Goal: Task Accomplishment & Management: Complete application form

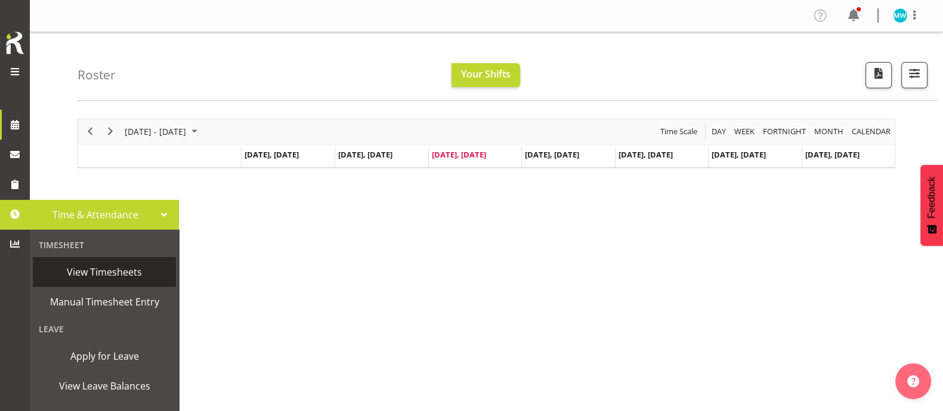
click at [95, 276] on span "View Timesheets" at bounding box center [104, 272] width 131 height 18
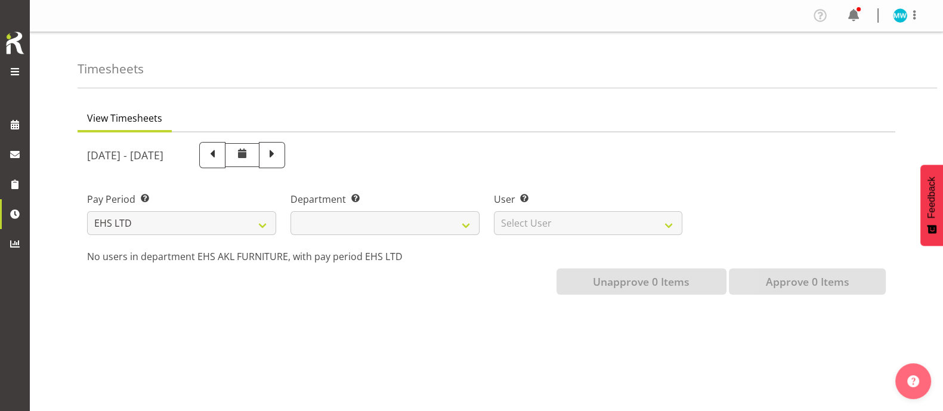
select select
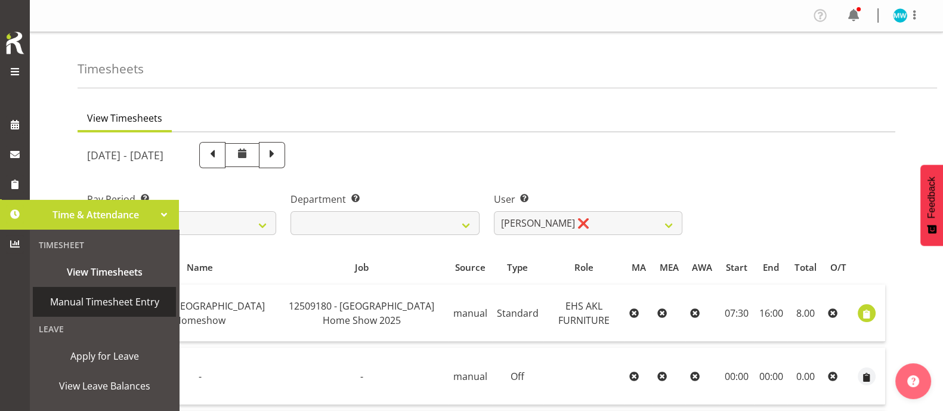
click at [105, 305] on span "Manual Timesheet Entry" at bounding box center [104, 302] width 131 height 18
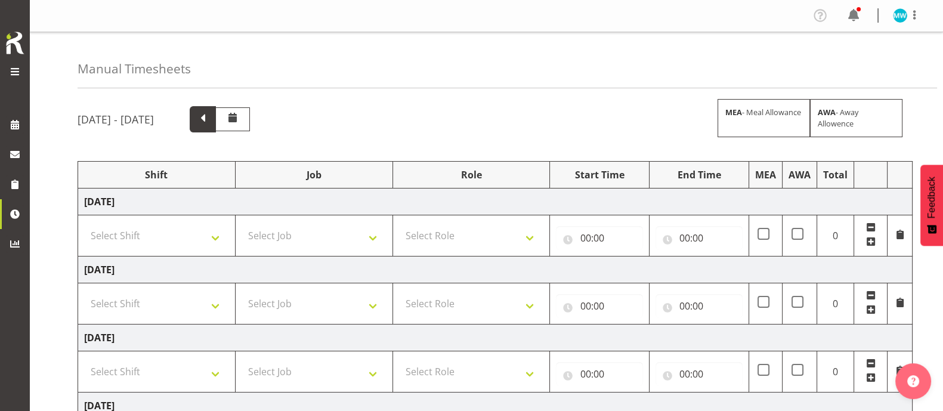
click at [211, 122] on span at bounding box center [203, 118] width 16 height 16
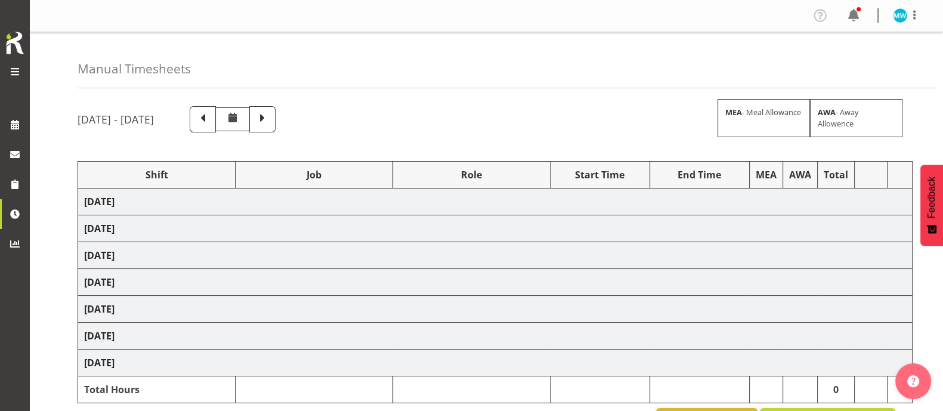
select select "63311"
select select "9932"
select select "82021"
select select "9932"
select select "38155"
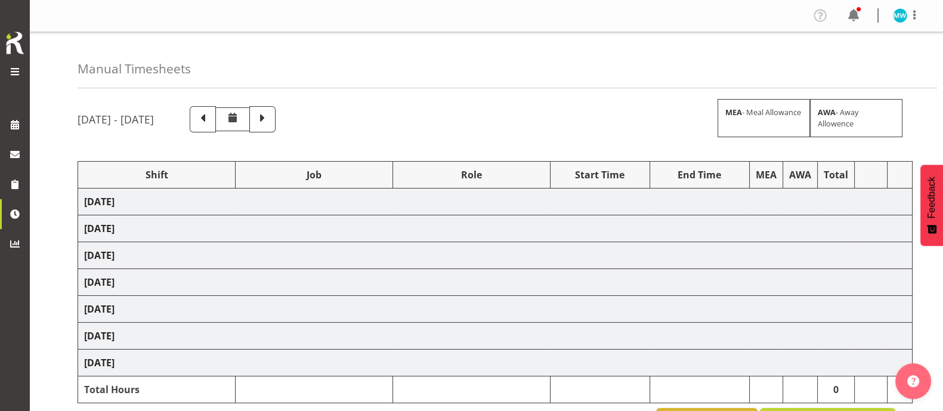
select select "69"
select select "71561"
select select "69"
select select "63917"
select select "9932"
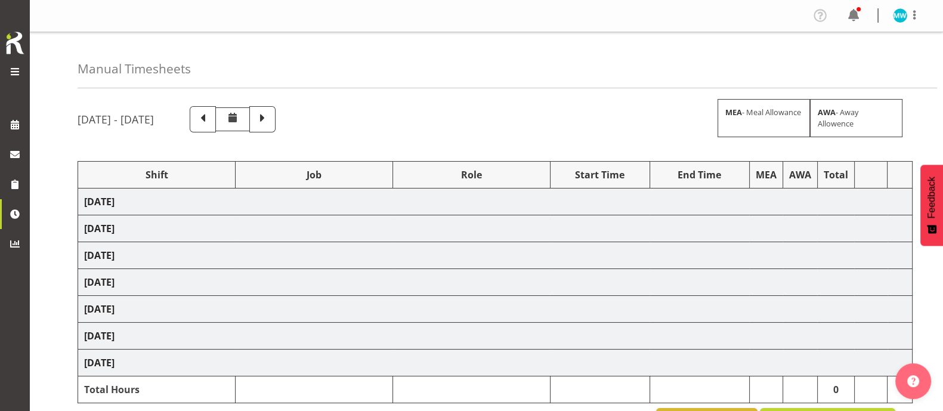
select select "38155"
select select "69"
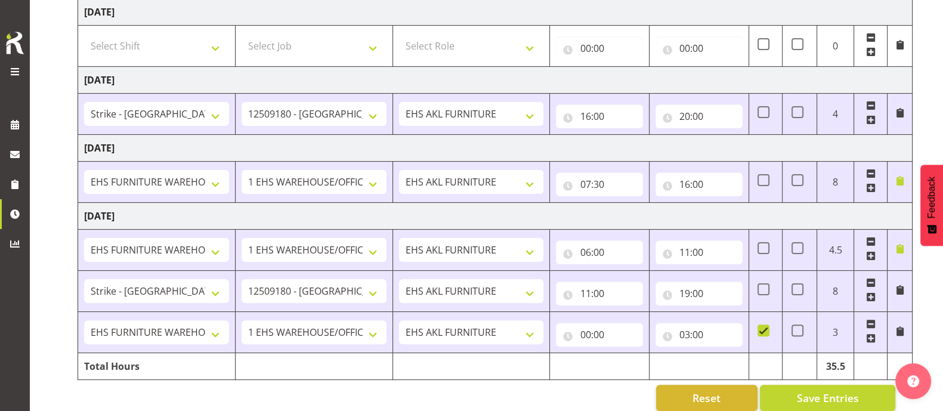
scroll to position [412, 0]
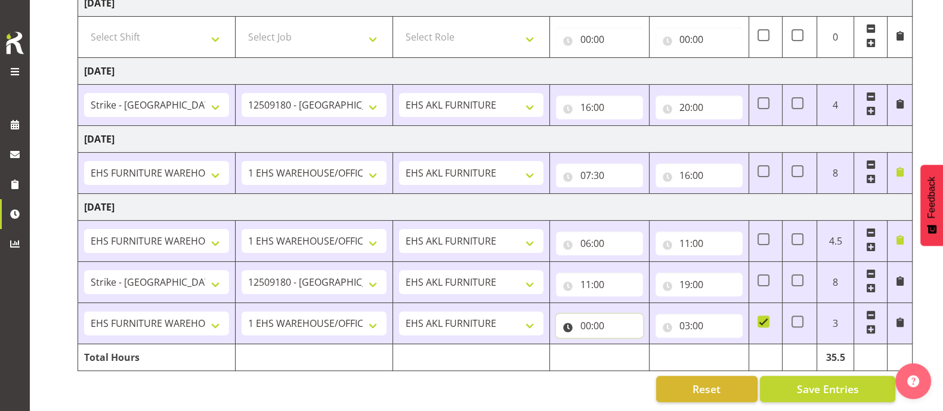
click at [594, 314] on input "00:00" at bounding box center [599, 326] width 87 height 24
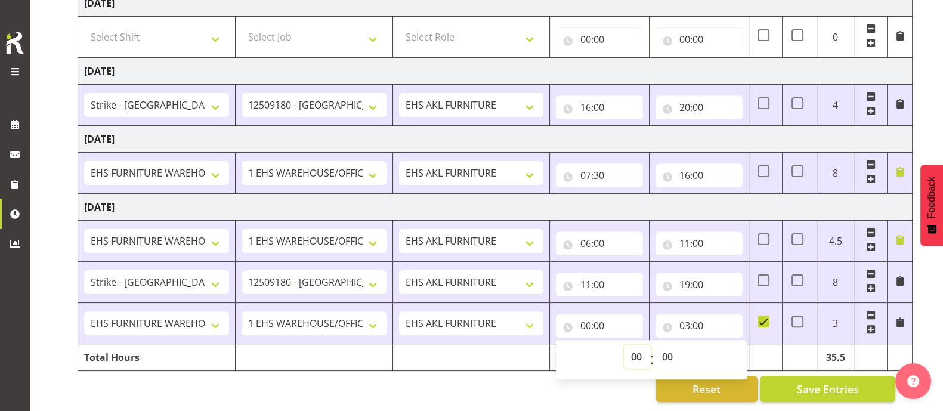
click at [636, 345] on select "00 01 02 03 04 05 06 07 08 09 10 11 12 13 14 15 16 17 18 19 20 21 22 23" at bounding box center [637, 357] width 27 height 24
click at [602, 386] on div "Reset Save Entries" at bounding box center [487, 389] width 818 height 26
click at [869, 325] on span at bounding box center [871, 330] width 10 height 10
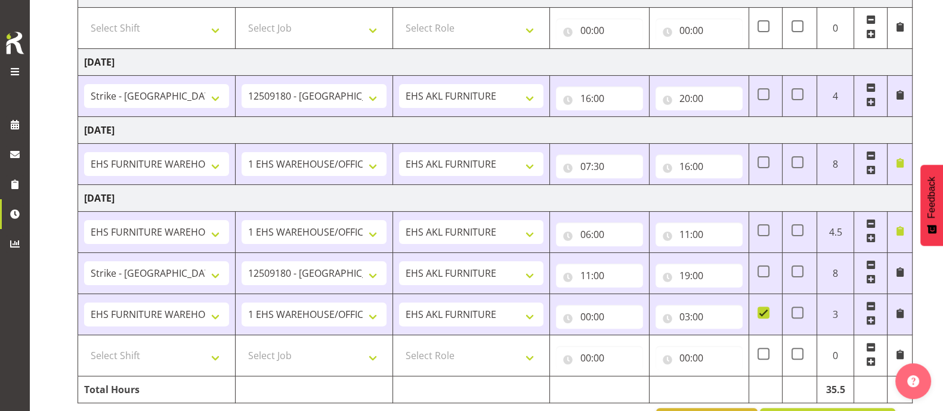
click at [871, 303] on span at bounding box center [871, 306] width 10 height 10
type input "00:00"
checkbox input "false"
select select
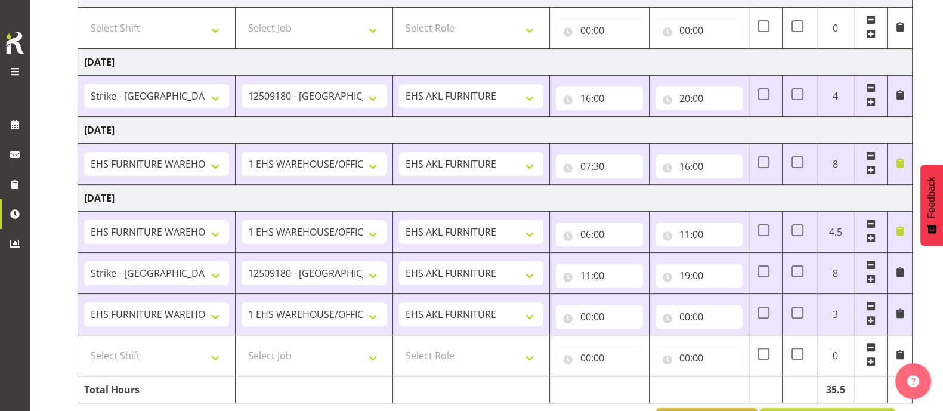
select select
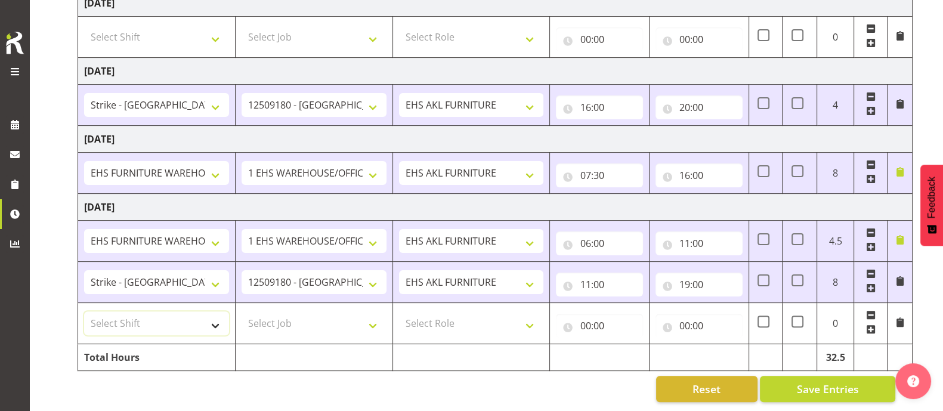
click at [221, 313] on select "Select Shift Assist Carlton EVents Assist Carlton EVents Assist Carlton Events …" at bounding box center [156, 324] width 145 height 24
select select "66640"
click at [84, 312] on select "Select Shift Assist Carlton EVents Assist Carlton EVents Assist Carlton Events …" at bounding box center [156, 324] width 145 height 24
click at [298, 313] on select "Select Job 1 Carlton Events 1 [PERSON_NAME][GEOGRAPHIC_DATA] 1 [PERSON_NAME][GE…" at bounding box center [314, 324] width 145 height 24
select select "10509"
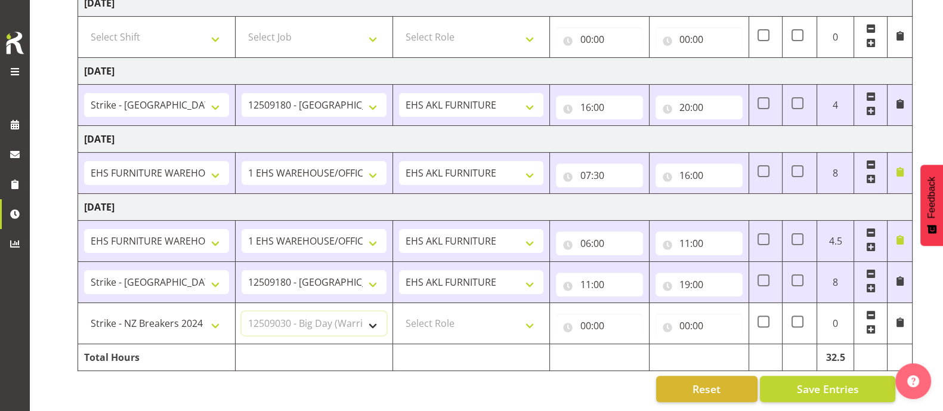
click at [242, 312] on select "Select Job 1 Carlton Events 1 [PERSON_NAME][GEOGRAPHIC_DATA] 1 [PERSON_NAME][GE…" at bounding box center [314, 324] width 145 height 24
click at [465, 312] on select "Select Role EHS AKL FURNITURE" at bounding box center [471, 324] width 145 height 24
select select "189"
click at [399, 312] on select "Select Role EHS AKL FURNITURE" at bounding box center [471, 324] width 145 height 24
click at [583, 314] on input "00:00" at bounding box center [599, 326] width 87 height 24
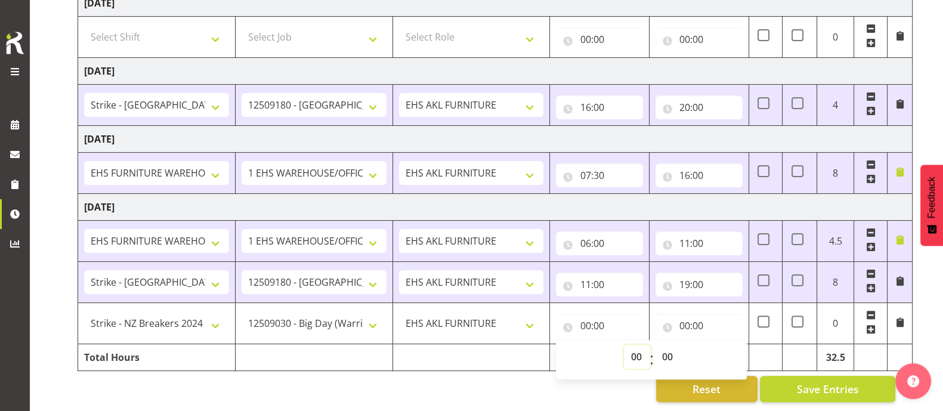
click at [630, 345] on select "00 01 02 03 04 05 06 07 08 09 10 11 12 13 14 15 16 17 18 19 20 21 22 23" at bounding box center [637, 357] width 27 height 24
select select "23"
click at [624, 345] on select "00 01 02 03 04 05 06 07 08 09 10 11 12 13 14 15 16 17 18 19 20 21 22 23" at bounding box center [637, 357] width 27 height 24
type input "23:00"
click at [695, 314] on input "00:00" at bounding box center [699, 326] width 87 height 24
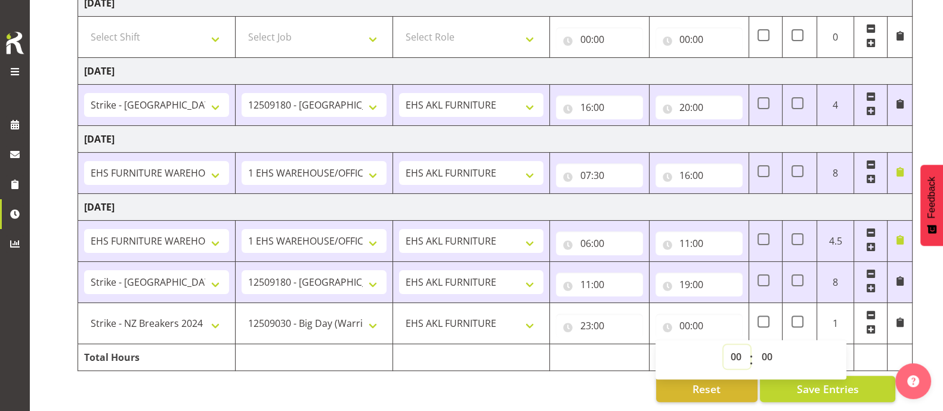
click at [734, 346] on select "00 01 02 03 04 05 06 07 08 09 10 11 12 13 14 15 16 17 18 19 20 21 22 23" at bounding box center [737, 357] width 27 height 24
select select "3"
click at [724, 345] on select "00 01 02 03 04 05 06 07 08 09 10 11 12 13 14 15 16 17 18 19 20 21 22 23" at bounding box center [737, 357] width 27 height 24
type input "03:00"
click at [611, 376] on div "Reset Save Entries" at bounding box center [487, 389] width 818 height 26
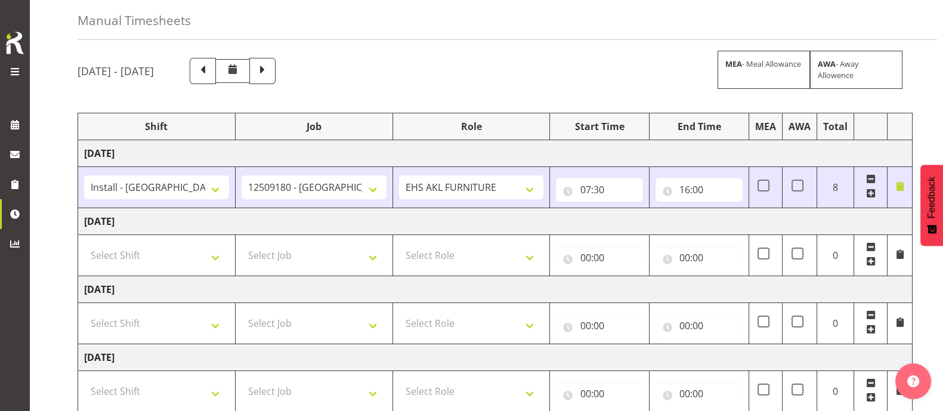
scroll to position [39, 0]
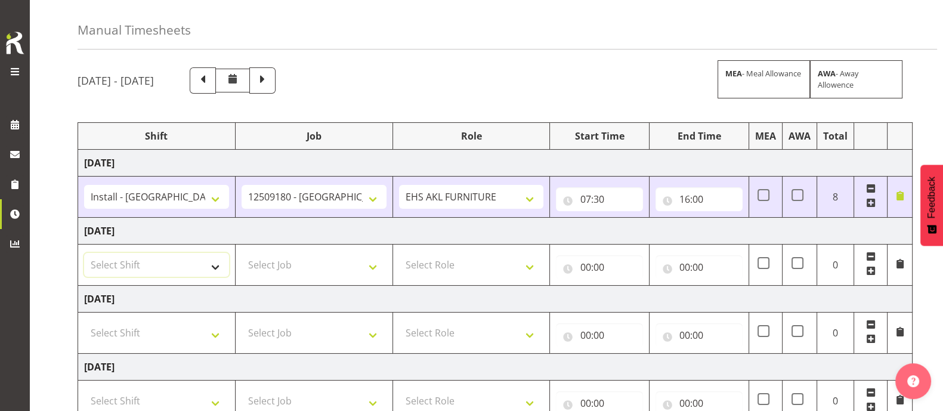
click at [218, 267] on select "Select Shift Assist Carlton EVents Assist Carlton EVents Assist Carlton Events …" at bounding box center [156, 265] width 145 height 24
click at [520, 67] on div "[DATE] - [DATE] MEA - Meal Allowance AWA - Away Allowence" at bounding box center [487, 80] width 818 height 26
click at [686, 198] on input "16:00" at bounding box center [699, 199] width 87 height 24
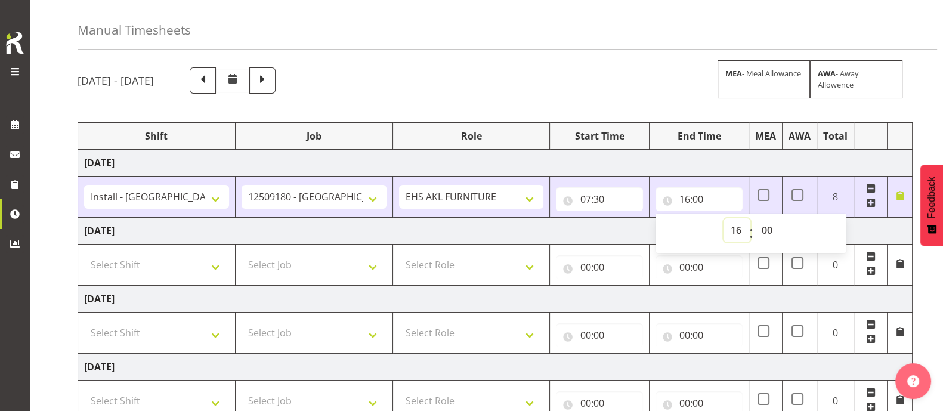
drag, startPoint x: 735, startPoint y: 225, endPoint x: 735, endPoint y: 218, distance: 7.2
click at [735, 225] on select "00 01 02 03 04 05 06 07 08 09 10 11 12 13 14 15 16 17 18 19 20 21 22 23" at bounding box center [737, 230] width 27 height 24
select select "20"
click at [724, 218] on select "00 01 02 03 04 05 06 07 08 09 10 11 12 13 14 15 16 17 18 19 20 21 22 23" at bounding box center [737, 230] width 27 height 24
type input "20:00"
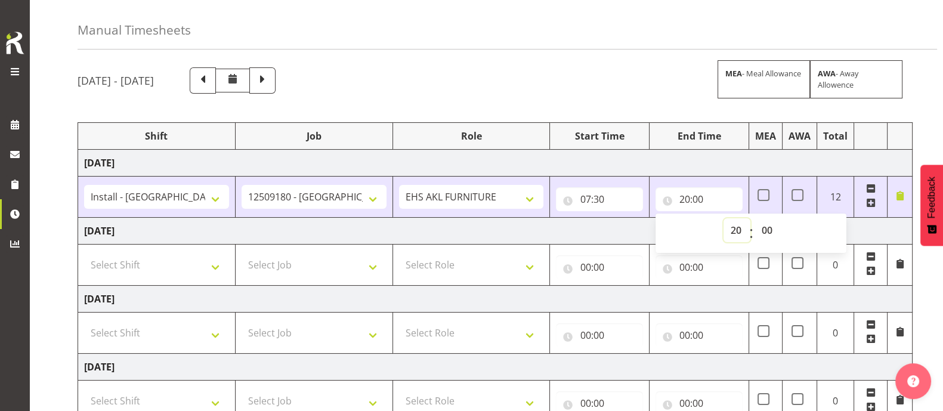
click at [736, 231] on select "00 01 02 03 04 05 06 07 08 09 10 11 12 13 14 15 16 17 18 19 20 21 22 23" at bounding box center [737, 230] width 27 height 24
select select "18"
click at [724, 218] on select "00 01 02 03 04 05 06 07 08 09 10 11 12 13 14 15 16 17 18 19 20 21 22 23" at bounding box center [737, 230] width 27 height 24
type input "18:00"
click at [582, 98] on div "[DATE] - [DATE] MEA - Meal Allowance AWA - Away Allowence Shift Job Role Start …" at bounding box center [511, 416] width 866 height 717
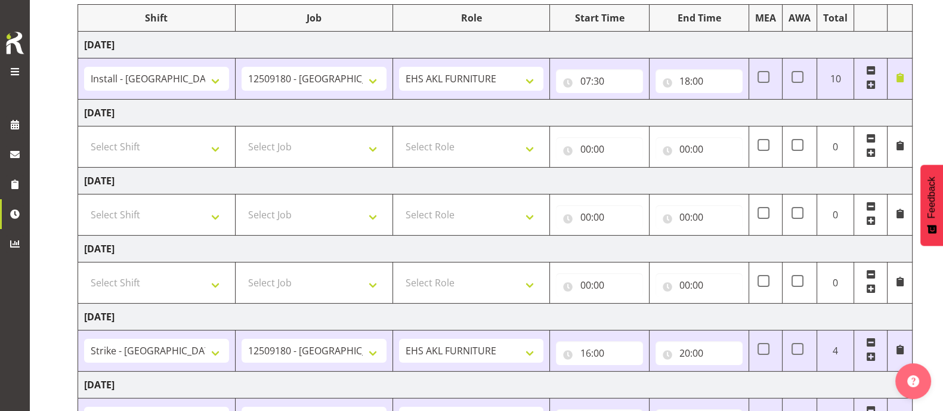
scroll to position [412, 0]
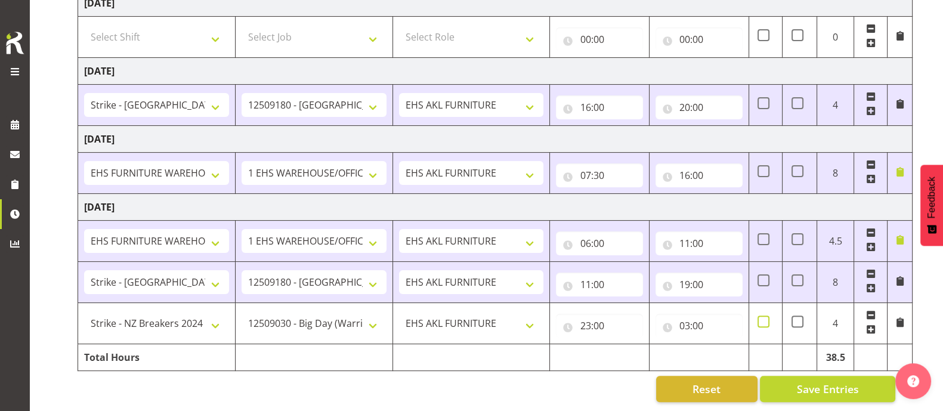
click at [766, 316] on span at bounding box center [764, 322] width 12 height 12
click at [766, 318] on input "checkbox" at bounding box center [762, 322] width 8 height 8
click at [764, 316] on span at bounding box center [764, 322] width 12 height 12
click at [764, 318] on input "checkbox" at bounding box center [762, 322] width 8 height 8
checkbox input "false"
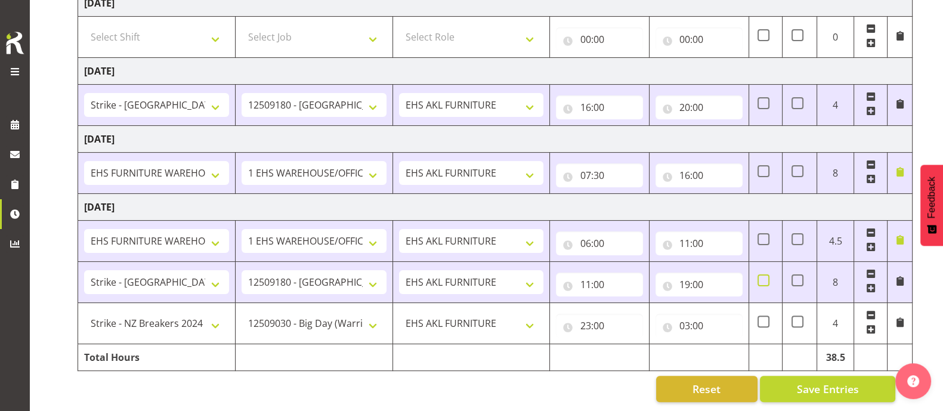
click at [767, 275] on span at bounding box center [764, 281] width 12 height 12
click at [766, 277] on input "checkbox" at bounding box center [762, 281] width 8 height 8
checkbox input "true"
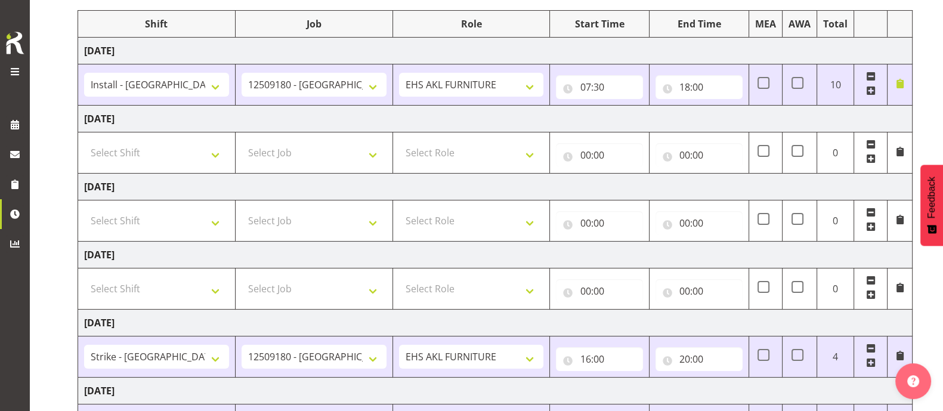
scroll to position [39, 0]
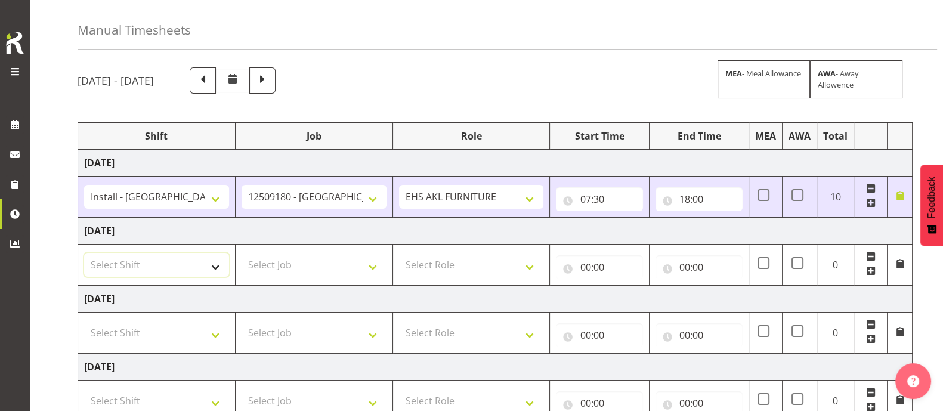
click at [209, 257] on select "Select Shift Assist Carlton EVents Assist Carlton EVents Assist Carlton Events …" at bounding box center [156, 265] width 145 height 24
select select "38155"
click at [84, 253] on select "Select Shift Assist Carlton EVents Assist Carlton EVents Assist Carlton Events …" at bounding box center [156, 265] width 145 height 24
click at [269, 264] on select "Select Job 1 Carlton Events 1 [PERSON_NAME][GEOGRAPHIC_DATA] 1 [PERSON_NAME][GE…" at bounding box center [314, 265] width 145 height 24
select select "69"
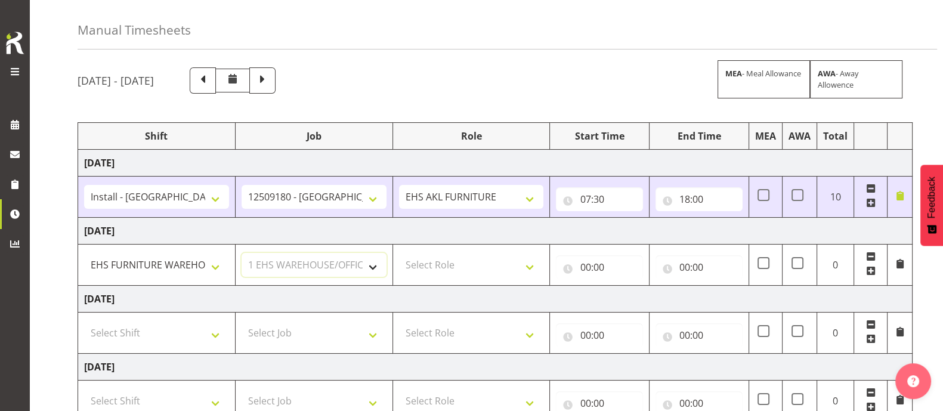
click at [242, 253] on select "Select Job 1 Carlton Events 1 [PERSON_NAME][GEOGRAPHIC_DATA] 1 [PERSON_NAME][GE…" at bounding box center [314, 265] width 145 height 24
click at [448, 262] on select "Select Role EHS AKL FURNITURE" at bounding box center [471, 265] width 145 height 24
select select "189"
click at [399, 253] on select "Select Role EHS AKL FURNITURE" at bounding box center [471, 265] width 145 height 24
drag, startPoint x: 586, startPoint y: 266, endPoint x: 603, endPoint y: 279, distance: 20.9
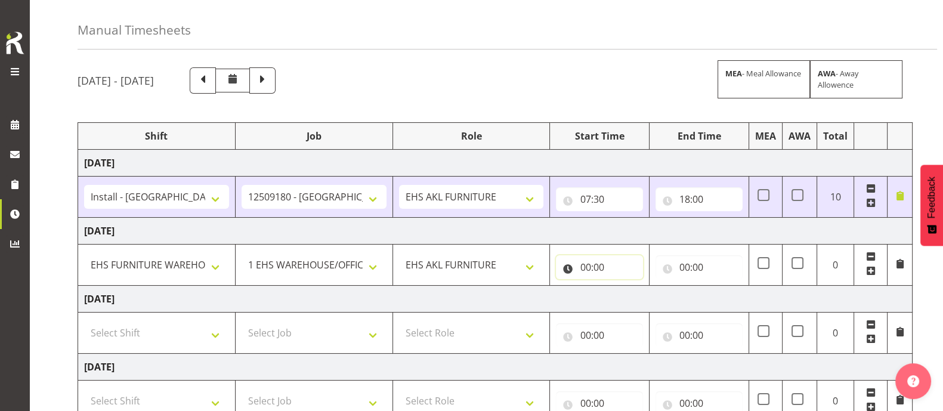
click at [587, 267] on input "00:00" at bounding box center [599, 267] width 87 height 24
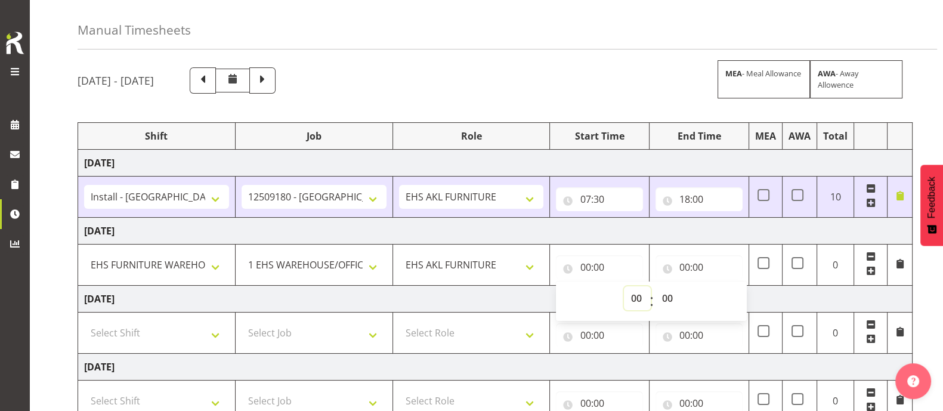
click at [630, 291] on select "00 01 02 03 04 05 06 07 08 09 10 11 12 13 14 15 16 17 18 19 20 21 22 23" at bounding box center [637, 298] width 27 height 24
select select "7"
click at [624, 286] on select "00 01 02 03 04 05 06 07 08 09 10 11 12 13 14 15 16 17 18 19 20 21 22 23" at bounding box center [637, 298] width 27 height 24
type input "07:00"
click at [665, 296] on select "00 01 02 03 04 05 06 07 08 09 10 11 12 13 14 15 16 17 18 19 20 21 22 23 24 25 2…" at bounding box center [668, 298] width 27 height 24
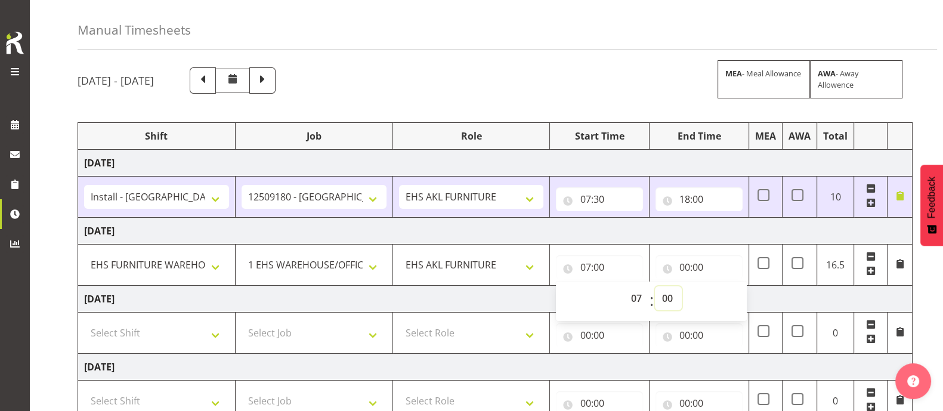
select select "30"
click at [655, 286] on select "00 01 02 03 04 05 06 07 08 09 10 11 12 13 14 15 16 17 18 19 20 21 22 23 24 25 2…" at bounding box center [668, 298] width 27 height 24
type input "07:30"
click at [686, 263] on input "00:00" at bounding box center [699, 267] width 87 height 24
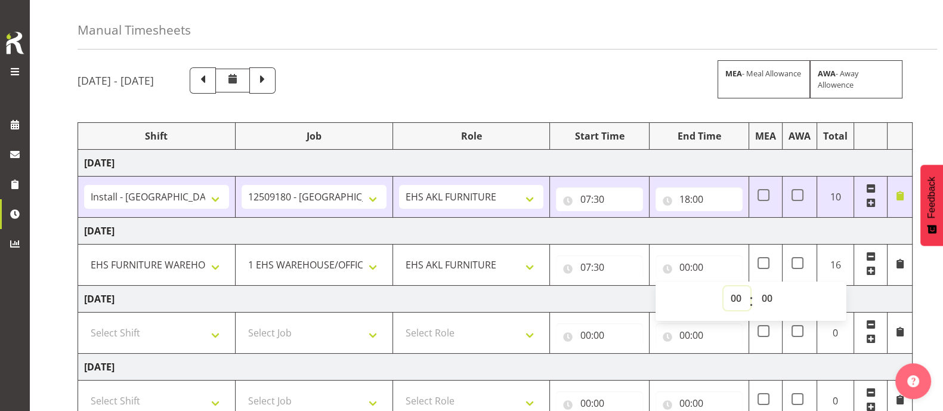
click at [736, 300] on select "00 01 02 03 04 05 06 07 08 09 10 11 12 13 14 15 16 17 18 19 20 21 22 23" at bounding box center [737, 298] width 27 height 24
select select "17"
click at [724, 286] on select "00 01 02 03 04 05 06 07 08 09 10 11 12 13 14 15 16 17 18 19 20 21 22 23" at bounding box center [737, 298] width 27 height 24
type input "17:00"
click at [764, 239] on td "[DATE]" at bounding box center [495, 231] width 835 height 27
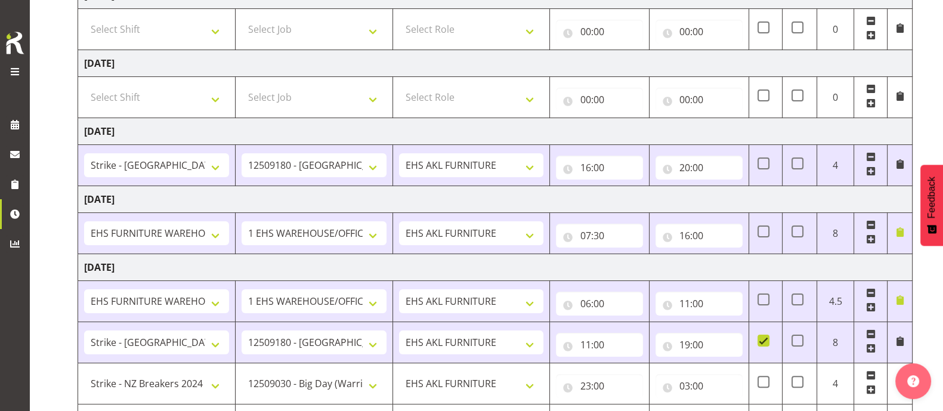
scroll to position [412, 0]
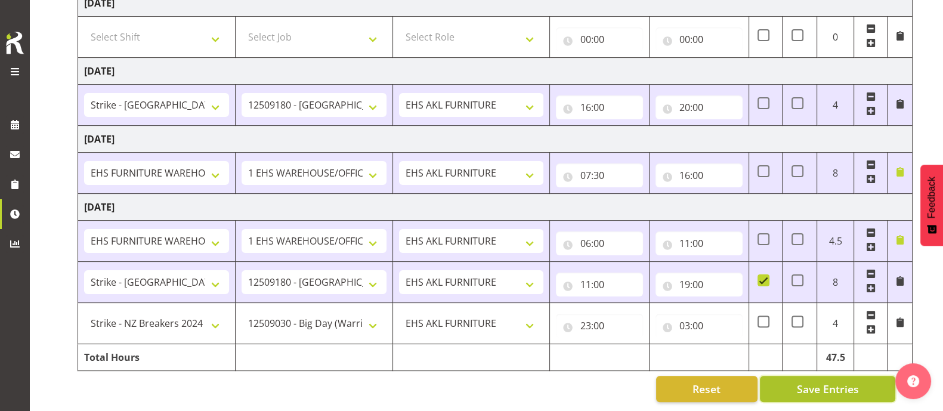
click at [835, 381] on span "Save Entries" at bounding box center [828, 389] width 62 height 16
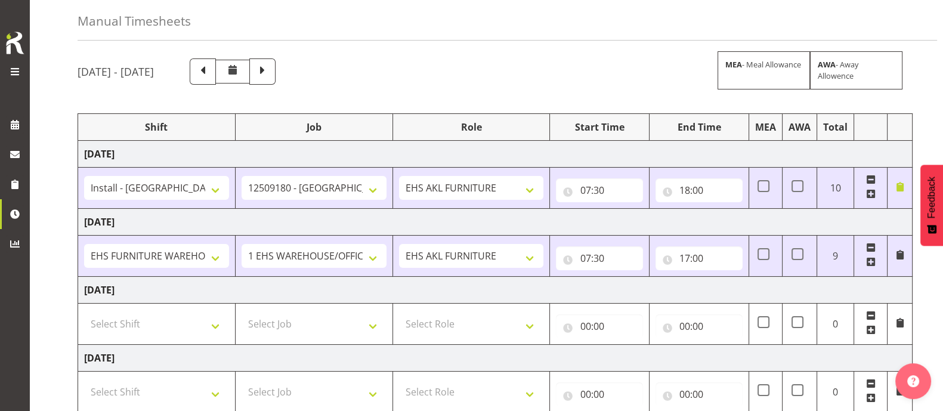
scroll to position [0, 0]
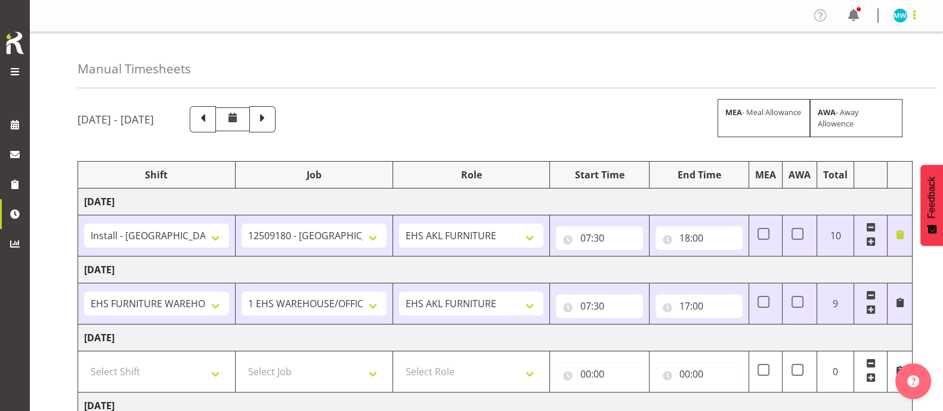
click at [916, 16] on span at bounding box center [915, 15] width 14 height 14
click at [863, 66] on link "Log Out" at bounding box center [864, 62] width 115 height 21
